Goal: Find contact information: Find contact information

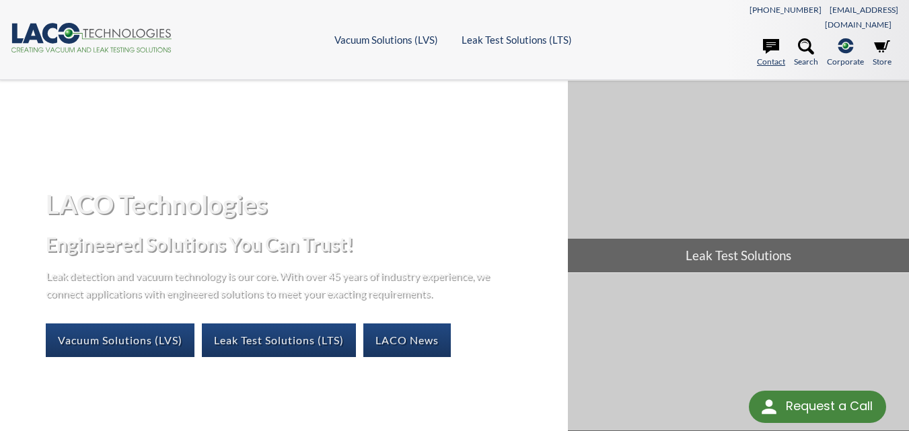
click at [770, 39] on icon at bounding box center [771, 46] width 16 height 16
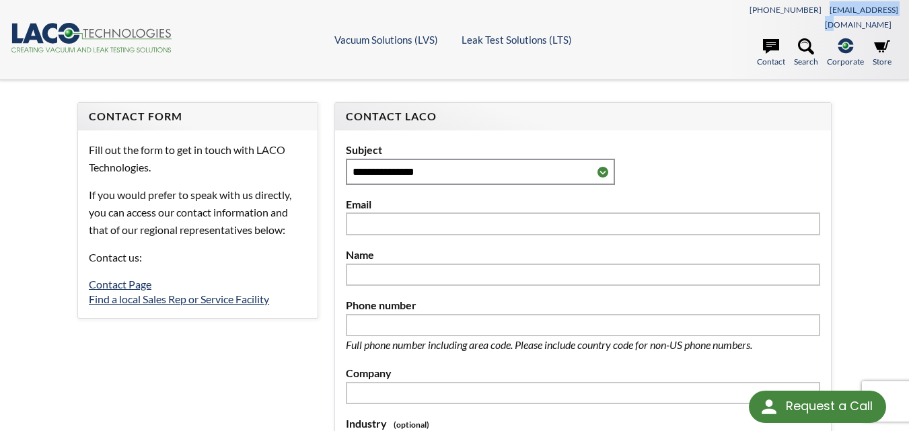
drag, startPoint x: 897, startPoint y: 8, endPoint x: 823, endPoint y: 11, distance: 74.1
click at [823, 11] on div "[PHONE_NUMBER] [EMAIL_ADDRESS][DOMAIN_NAME]" at bounding box center [787, 16] width 222 height 30
select select "Language Translate Widget"
copy link "[EMAIL_ADDRESS][DOMAIN_NAME]"
